Goal: Information Seeking & Learning: Learn about a topic

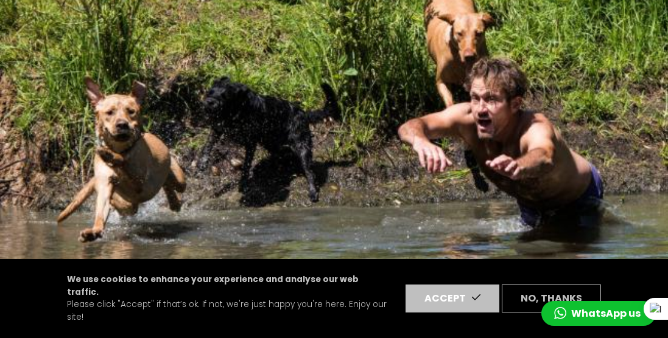
scroll to position [141, 0]
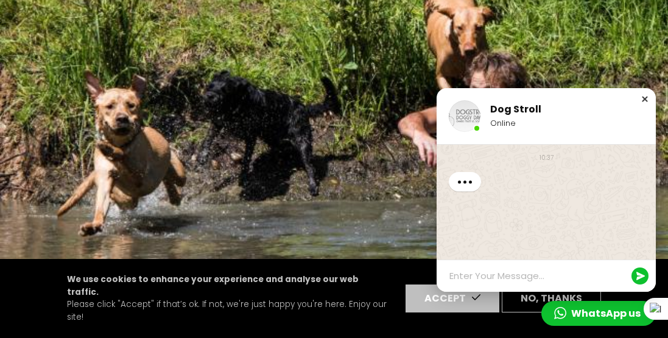
click at [646, 100] on div "Close chat window" at bounding box center [644, 99] width 12 height 12
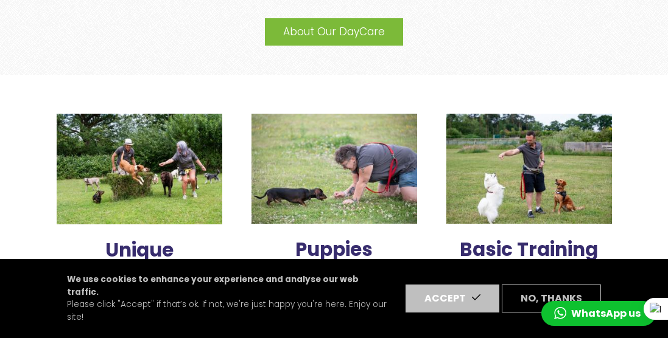
scroll to position [624, 0]
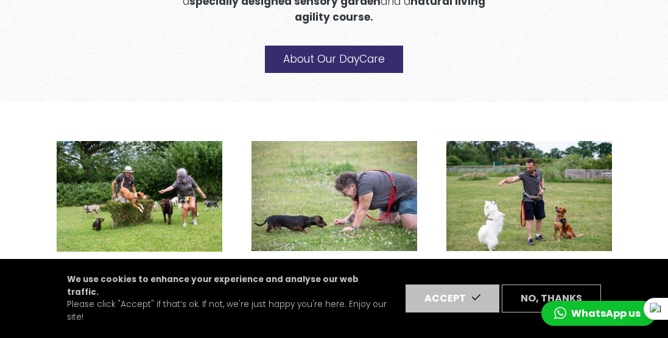
click at [387, 63] on link "About Our DayCare" at bounding box center [334, 60] width 138 height 28
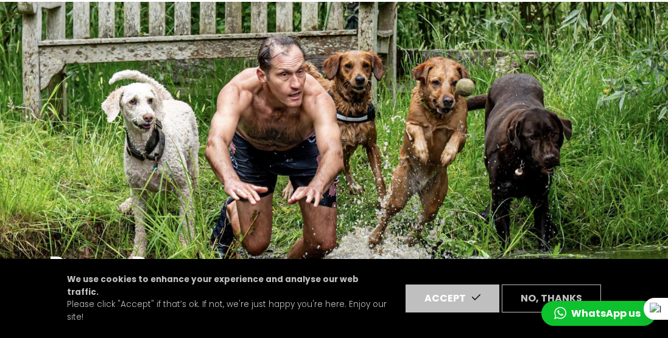
scroll to position [84, 0]
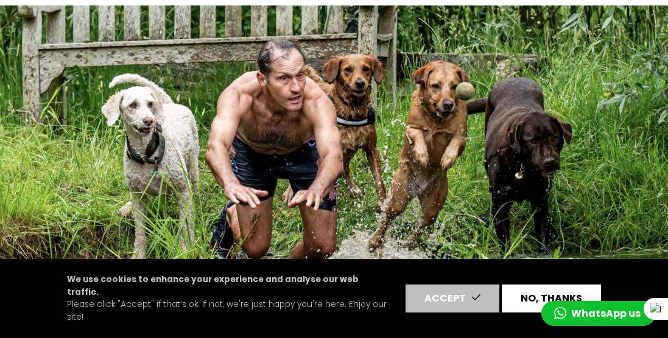
click at [527, 309] on button "No, thanks" at bounding box center [551, 299] width 99 height 28
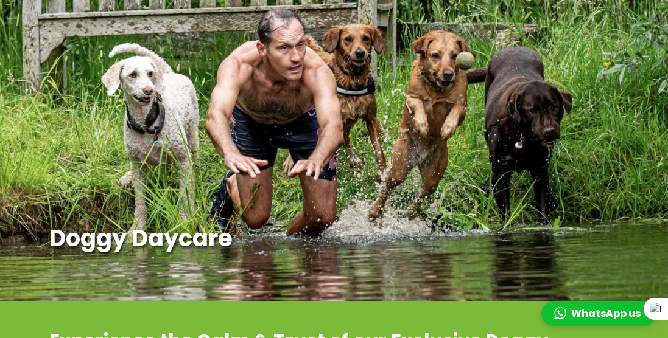
scroll to position [0, 0]
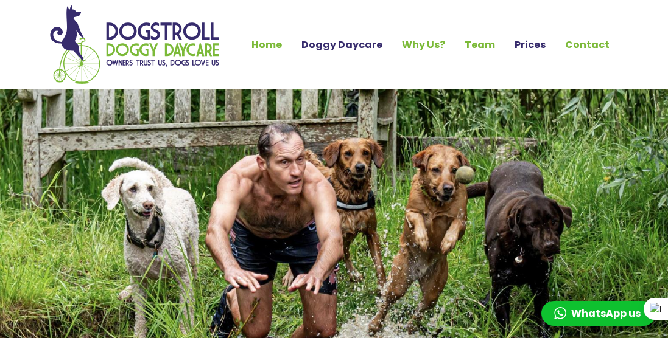
click at [536, 41] on link "Prices" at bounding box center [530, 45] width 51 height 21
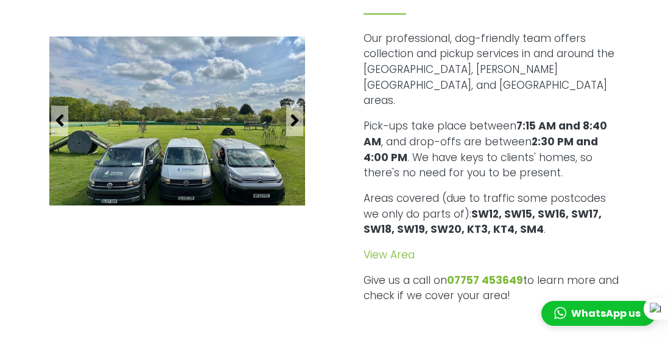
scroll to position [1157, 0]
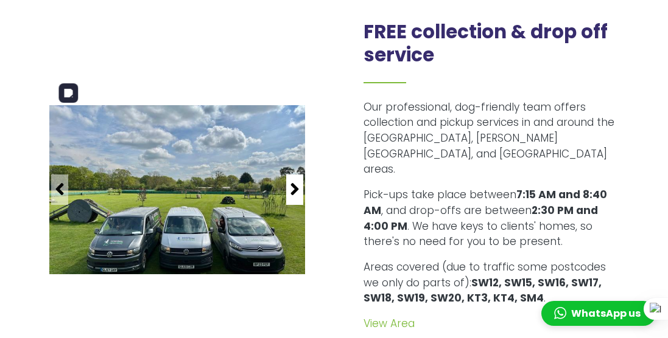
click at [290, 180] on icon "button" at bounding box center [295, 189] width 10 height 19
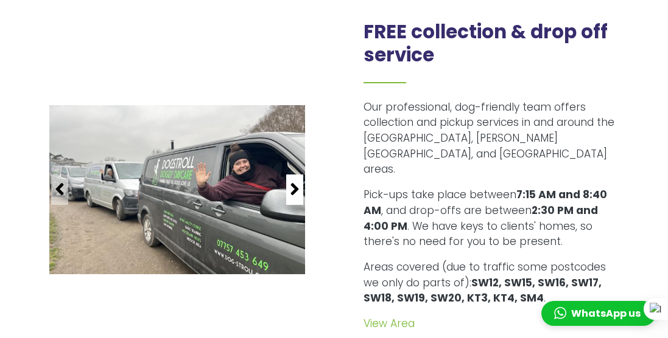
click at [290, 180] on icon "button" at bounding box center [295, 189] width 10 height 19
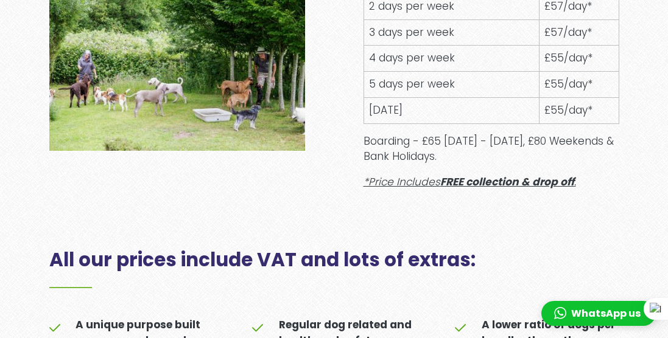
scroll to position [0, 0]
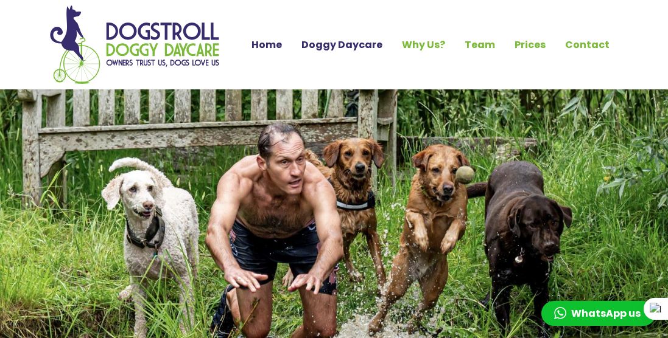
click at [268, 38] on link "Home" at bounding box center [267, 45] width 50 height 21
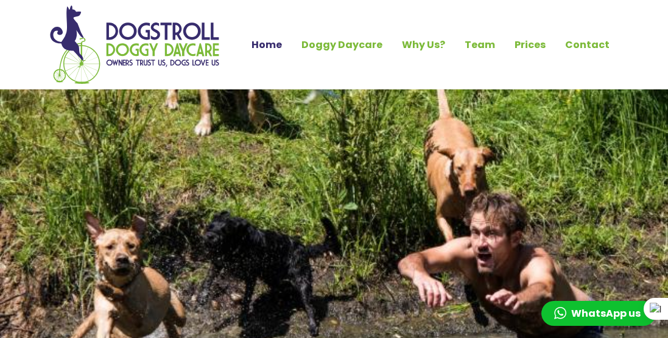
click at [275, 44] on link "Home" at bounding box center [267, 45] width 50 height 21
click at [491, 51] on link "Team" at bounding box center [480, 45] width 50 height 21
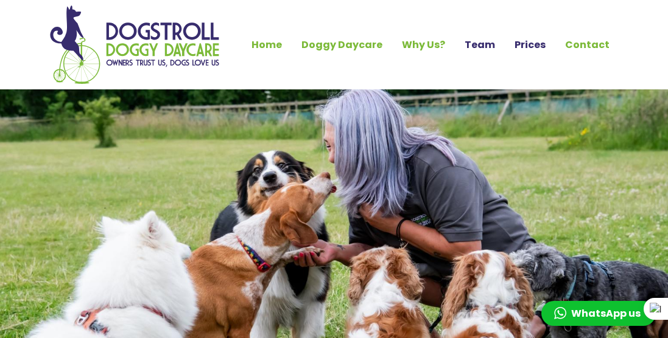
click at [538, 41] on link "Prices" at bounding box center [530, 45] width 51 height 21
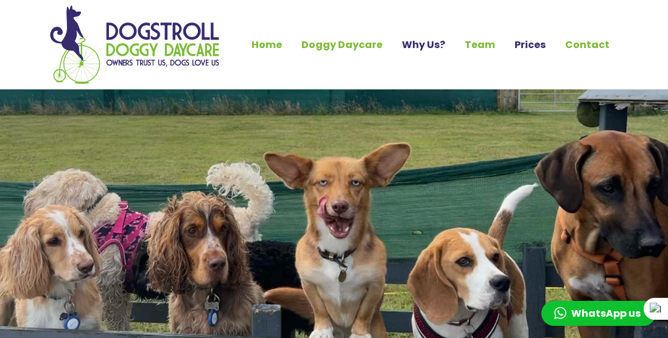
click at [447, 43] on link "Why Us?" at bounding box center [423, 45] width 63 height 21
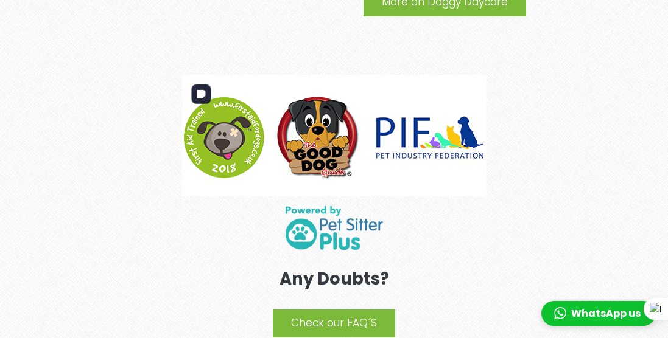
scroll to position [2415, 0]
